Goal: Transaction & Acquisition: Purchase product/service

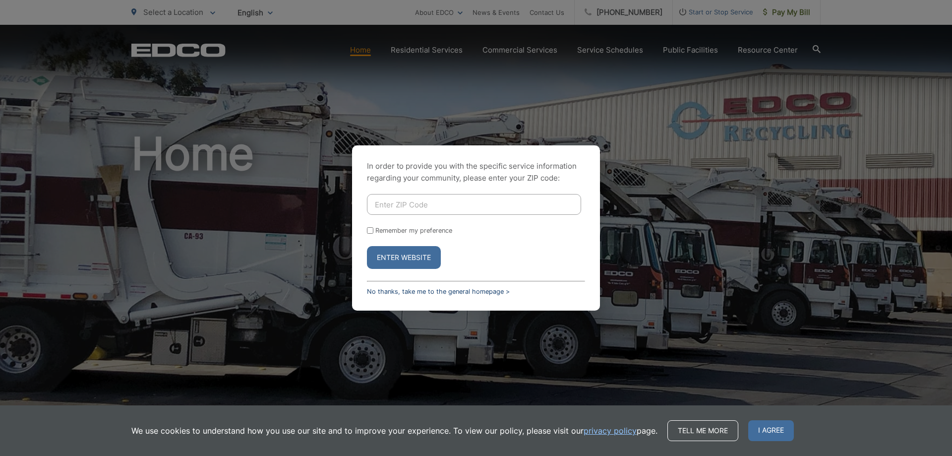
click at [418, 294] on link "No thanks, take me to the general homepage >" at bounding box center [438, 291] width 143 height 7
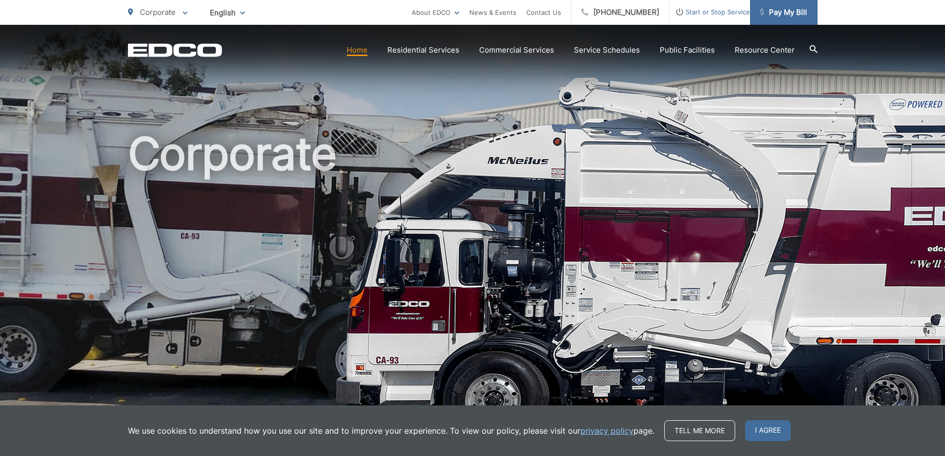
click at [800, 16] on span "Pay My Bill" at bounding box center [783, 12] width 47 height 12
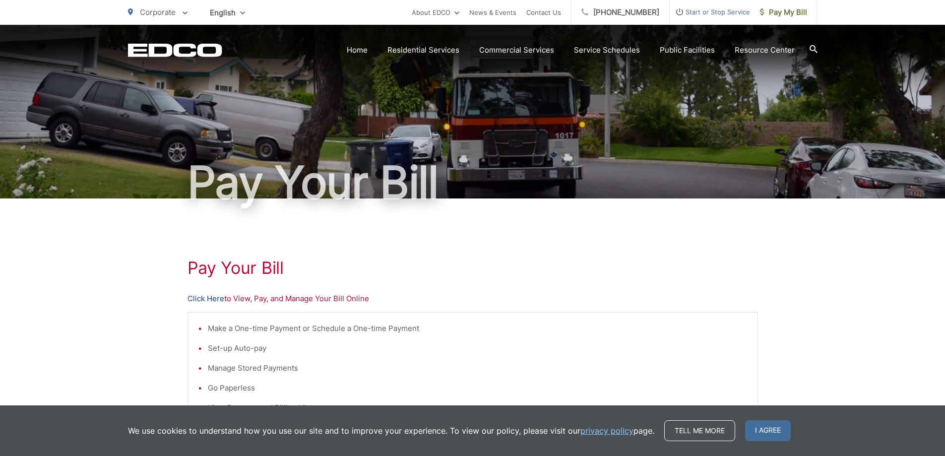
click at [208, 297] on link "Click Here" at bounding box center [205, 299] width 37 height 12
